Goal: Information Seeking & Learning: Check status

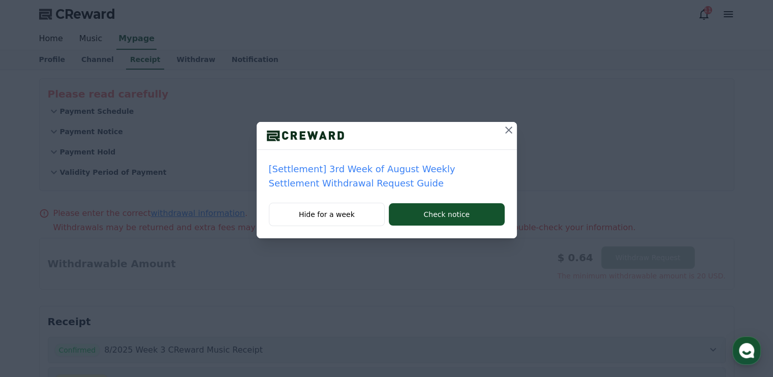
click at [508, 131] on icon at bounding box center [509, 130] width 12 height 12
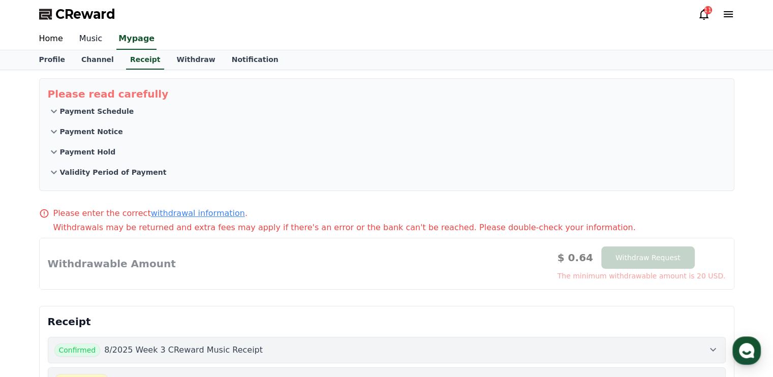
click at [81, 42] on link "Music" at bounding box center [91, 38] width 40 height 21
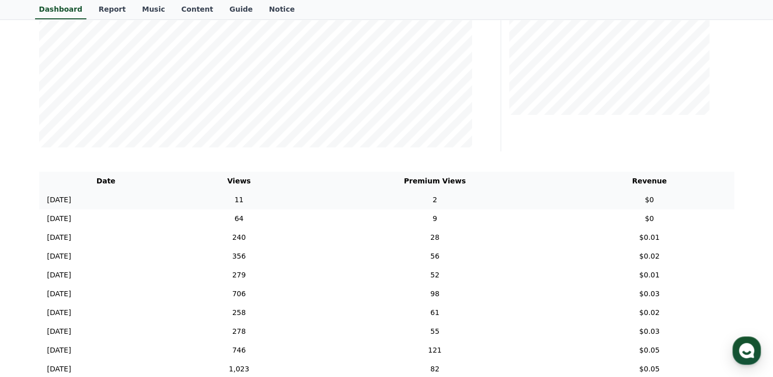
click at [66, 199] on p "[DATE]" at bounding box center [59, 200] width 24 height 11
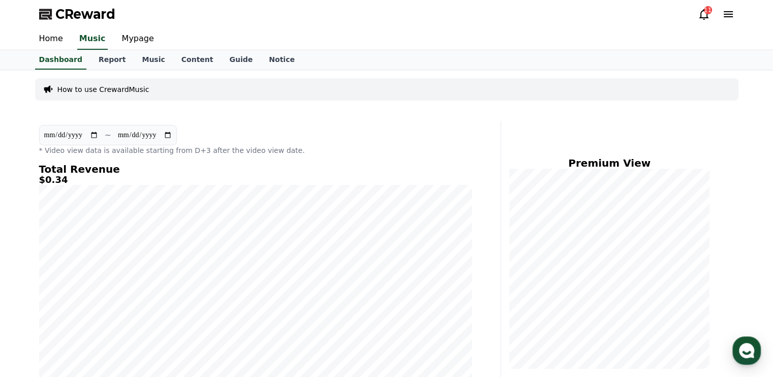
click at [272, 131] on div "**********" at bounding box center [255, 140] width 433 height 30
drag, startPoint x: 180, startPoint y: 95, endPoint x: 124, endPoint y: 71, distance: 61.0
click at [177, 94] on div "How to use CrewardMusic" at bounding box center [387, 89] width 704 height 22
click at [104, 63] on link "Report" at bounding box center [112, 59] width 44 height 19
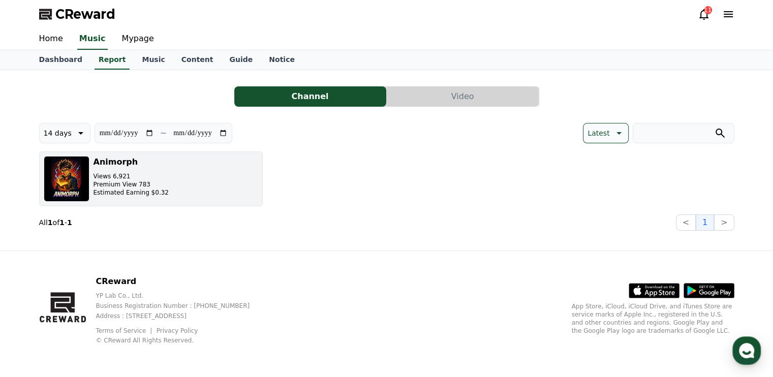
click at [141, 169] on div "Animorph Views 6,921 Premium View 783 Estimated Earning $0.32" at bounding box center [131, 179] width 75 height 46
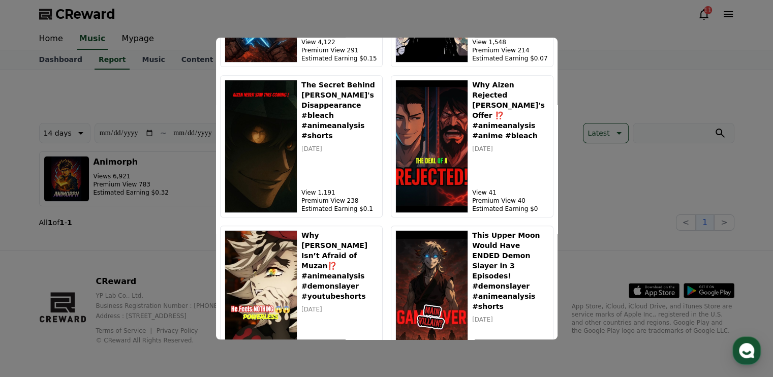
scroll to position [653, 0]
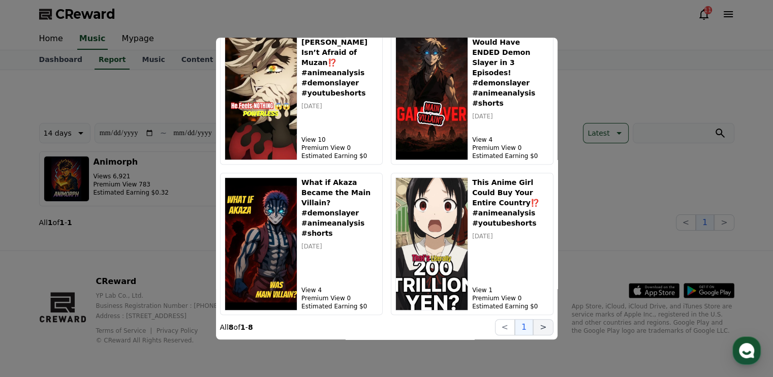
click at [544, 331] on button ">" at bounding box center [543, 327] width 20 height 16
click at [539, 329] on button ">" at bounding box center [543, 327] width 20 height 16
